Goal: Entertainment & Leisure: Consume media (video, audio)

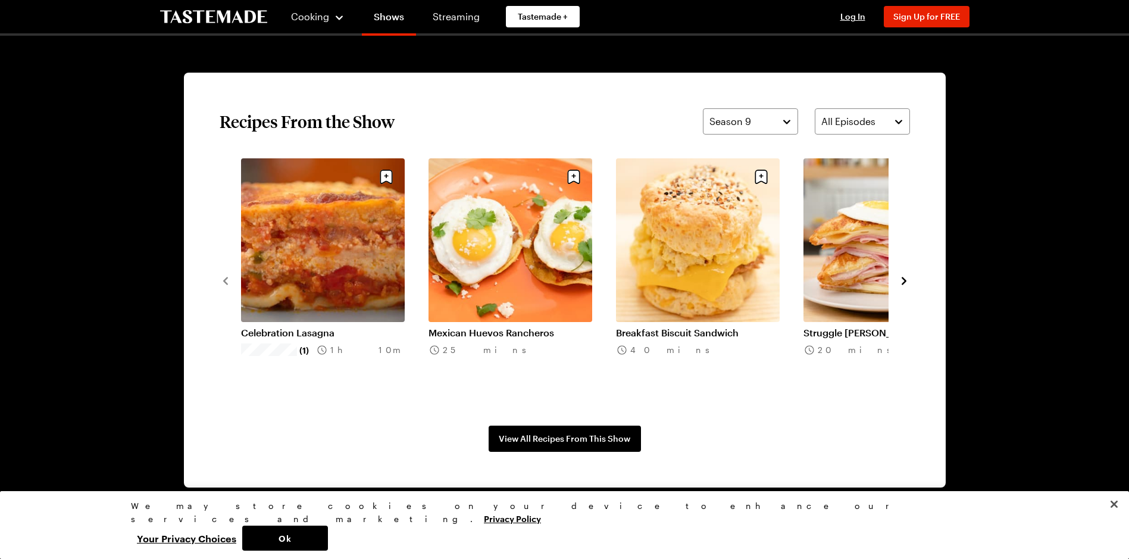
scroll to position [893, 0]
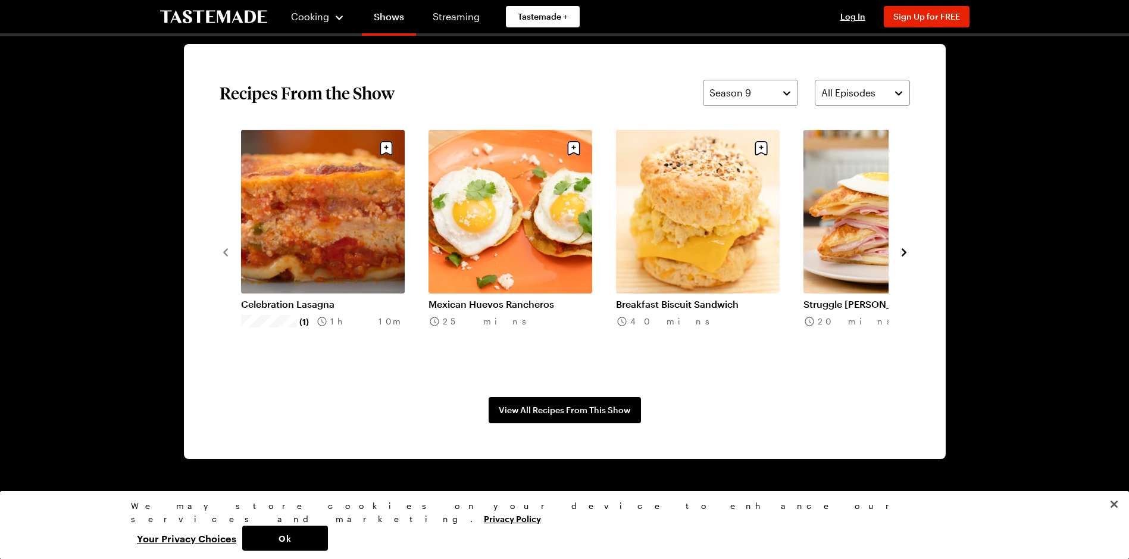
click at [907, 254] on icon "navigate to next item" at bounding box center [904, 252] width 12 height 12
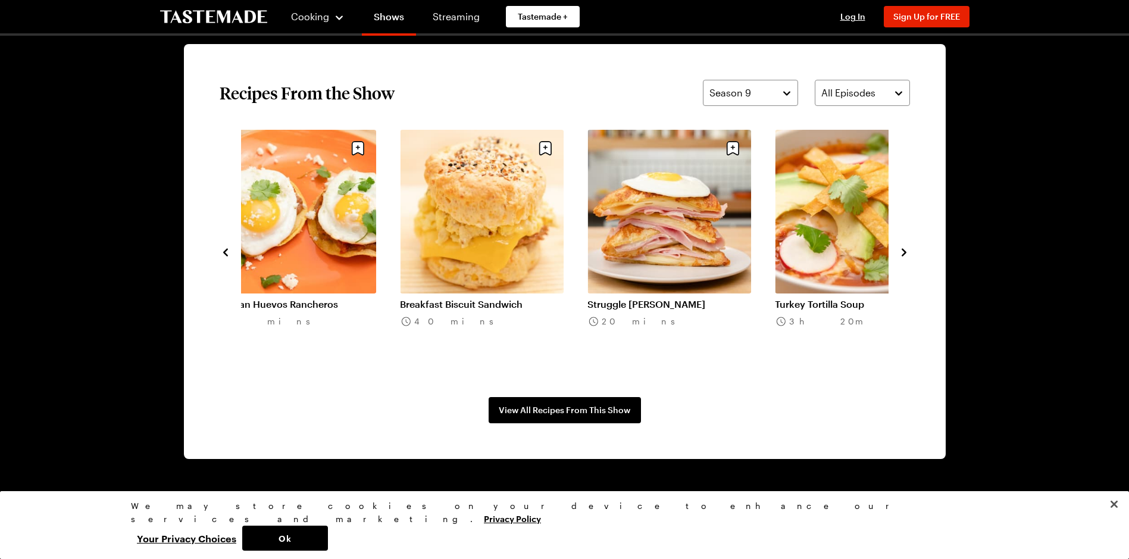
click at [907, 254] on icon "navigate to next item" at bounding box center [904, 252] width 12 height 12
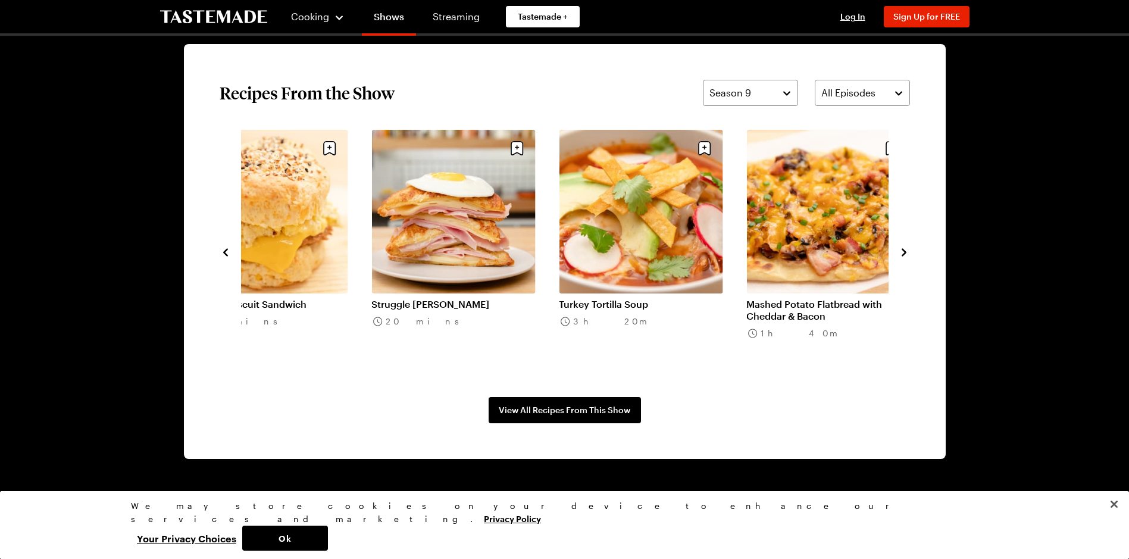
click at [903, 252] on icon "navigate to next item" at bounding box center [904, 252] width 12 height 12
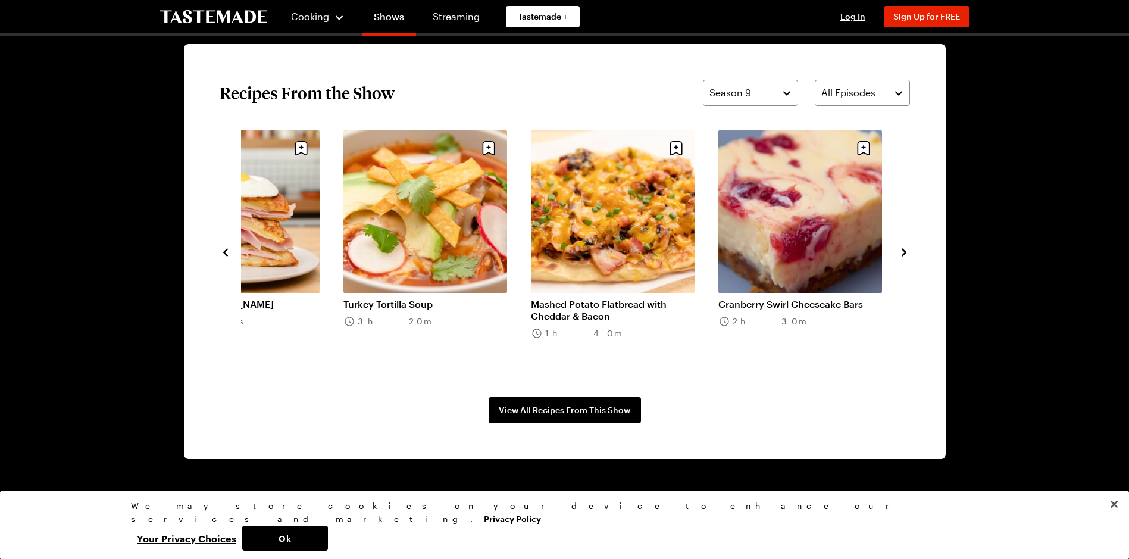
click at [903, 252] on icon "navigate to next item" at bounding box center [904, 252] width 12 height 12
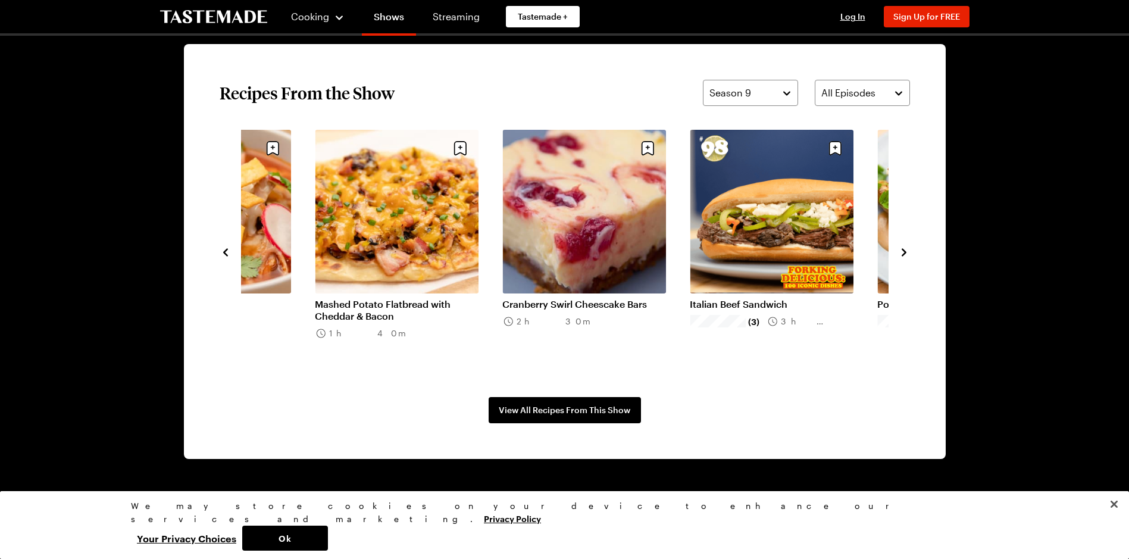
click at [903, 252] on icon "navigate to next item" at bounding box center [904, 252] width 12 height 12
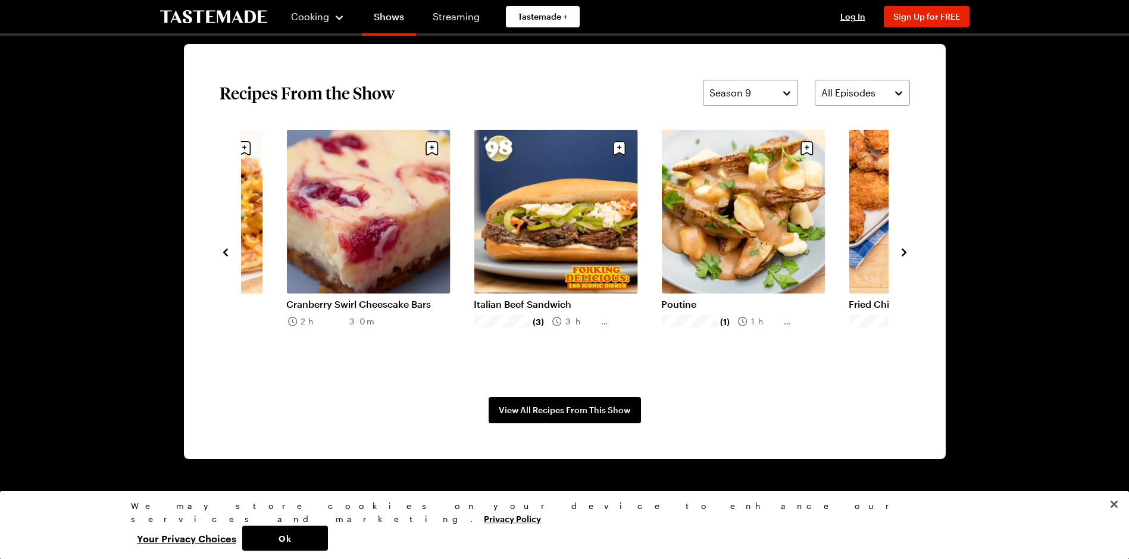
click at [903, 252] on icon "navigate to next item" at bounding box center [904, 252] width 12 height 12
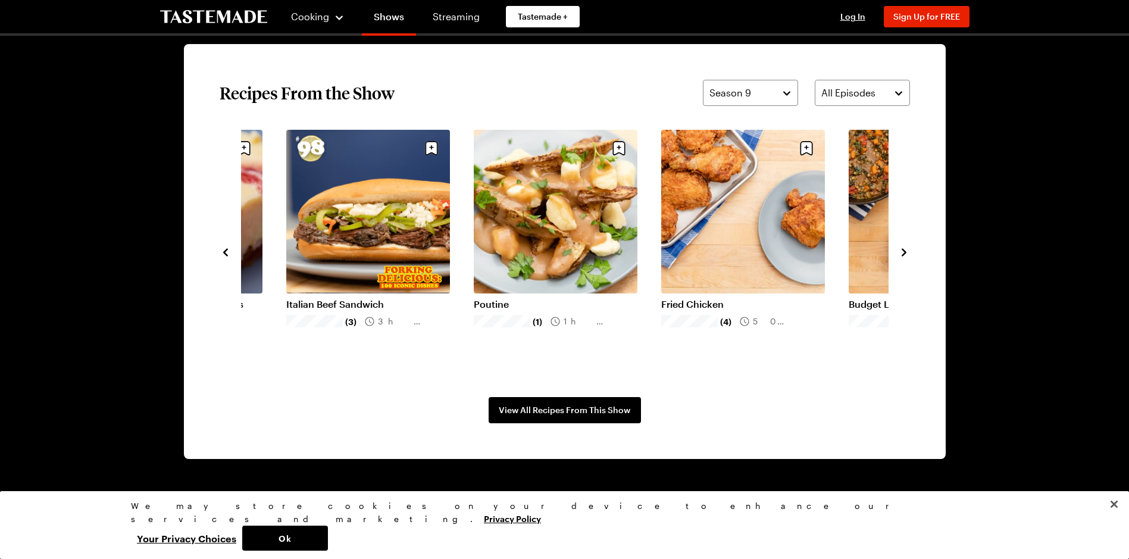
click at [906, 252] on icon "navigate to next item" at bounding box center [904, 252] width 5 height 8
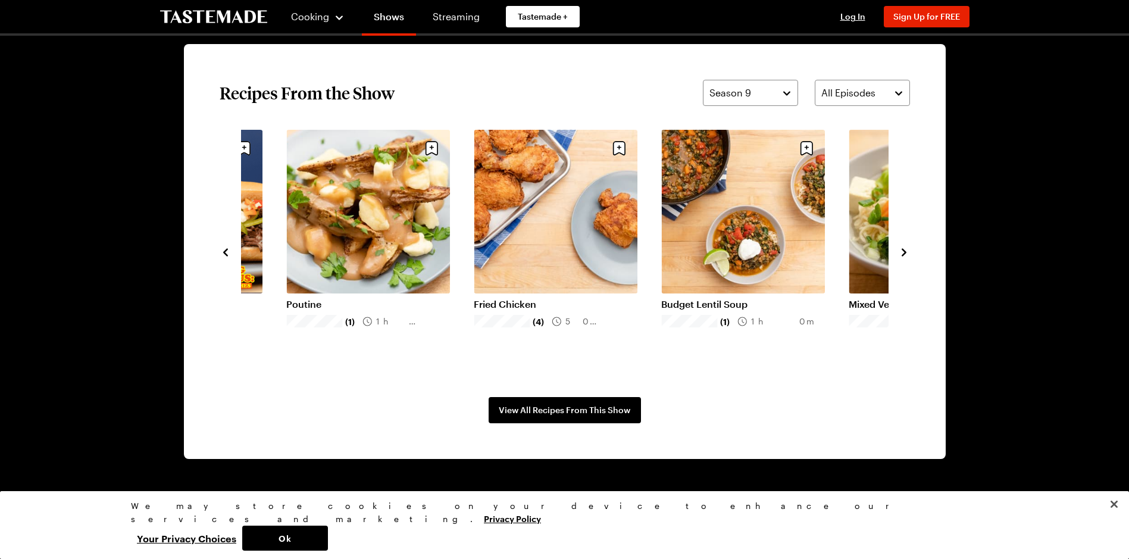
click at [909, 252] on icon "navigate to next item" at bounding box center [904, 252] width 12 height 12
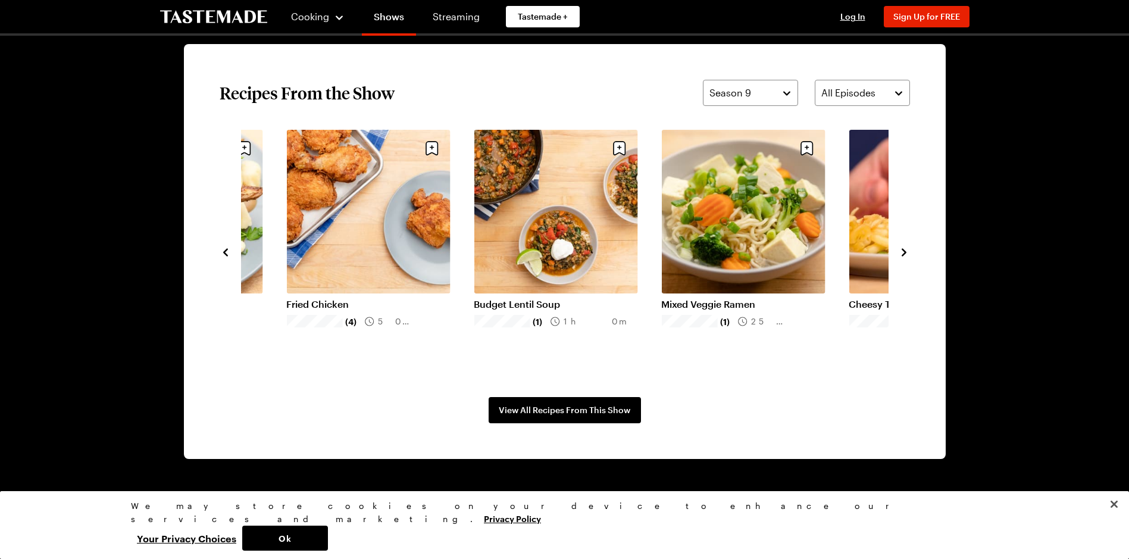
click at [909, 252] on icon "navigate to next item" at bounding box center [904, 252] width 12 height 12
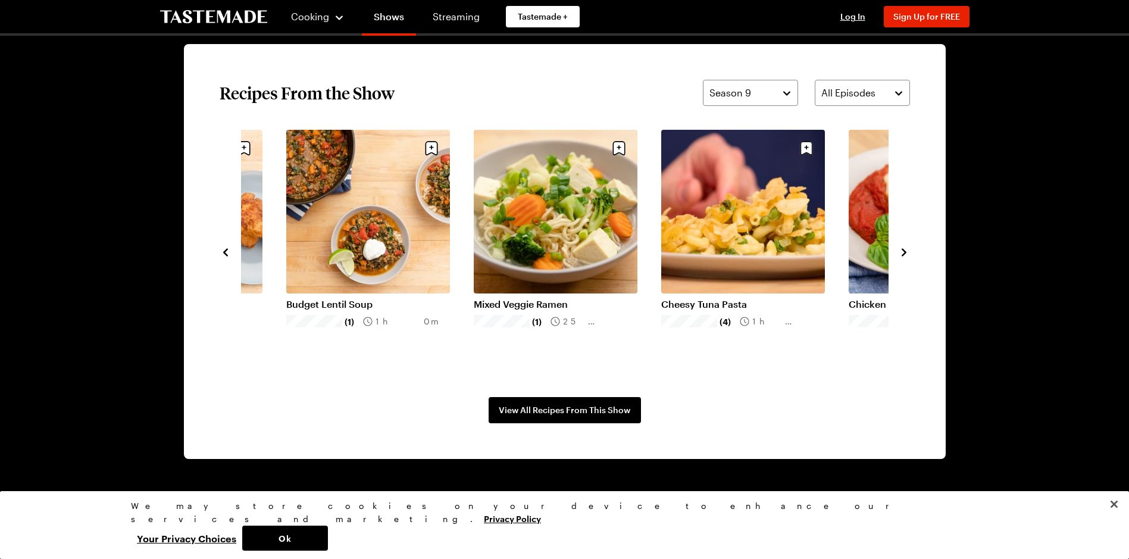
click at [909, 252] on icon "navigate to next item" at bounding box center [904, 252] width 12 height 12
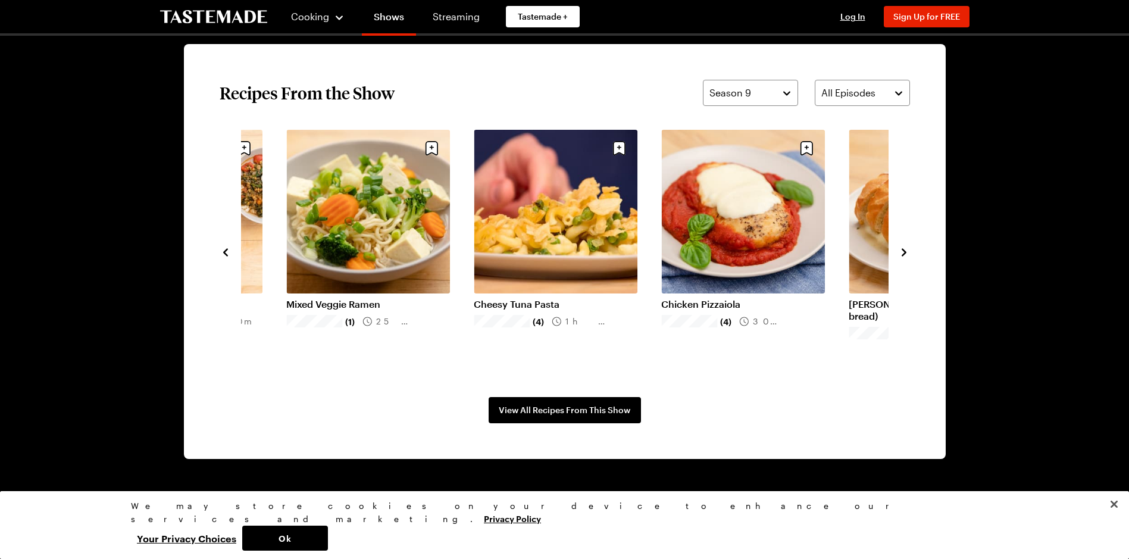
click at [557, 298] on link "Cheesy Tuna Pasta" at bounding box center [556, 304] width 164 height 12
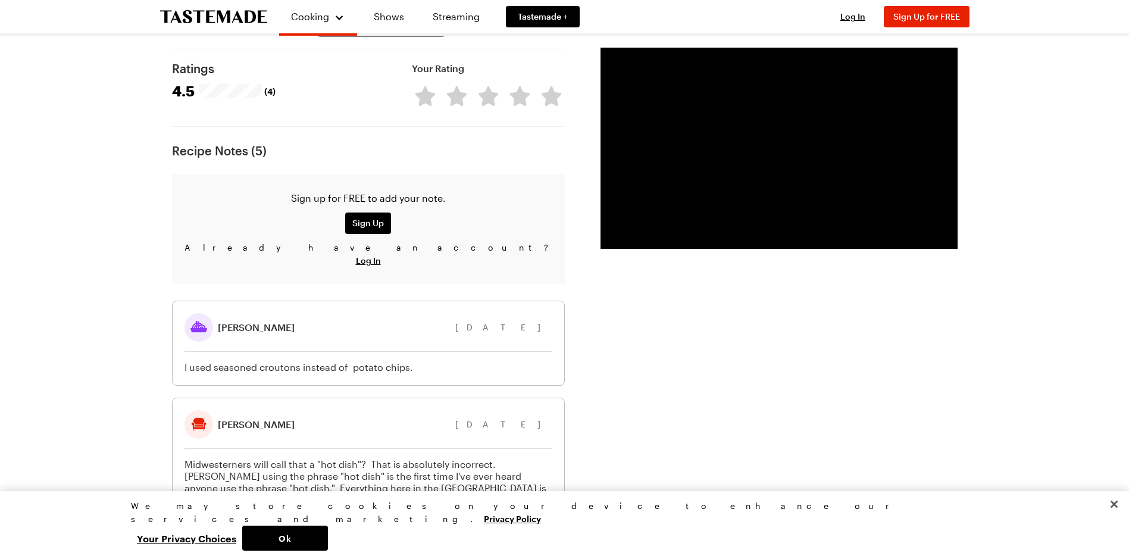
scroll to position [1131, 0]
